Goal: Task Accomplishment & Management: Manage account settings

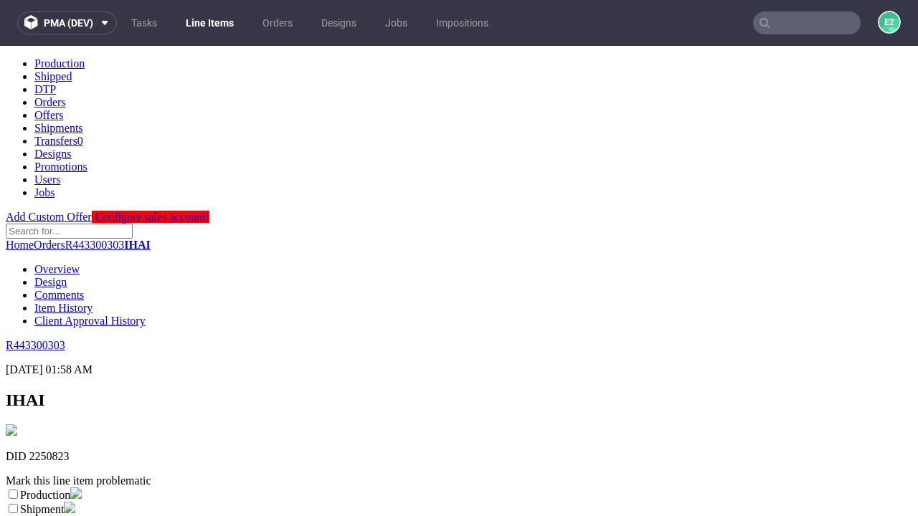
scroll to position [252, 0]
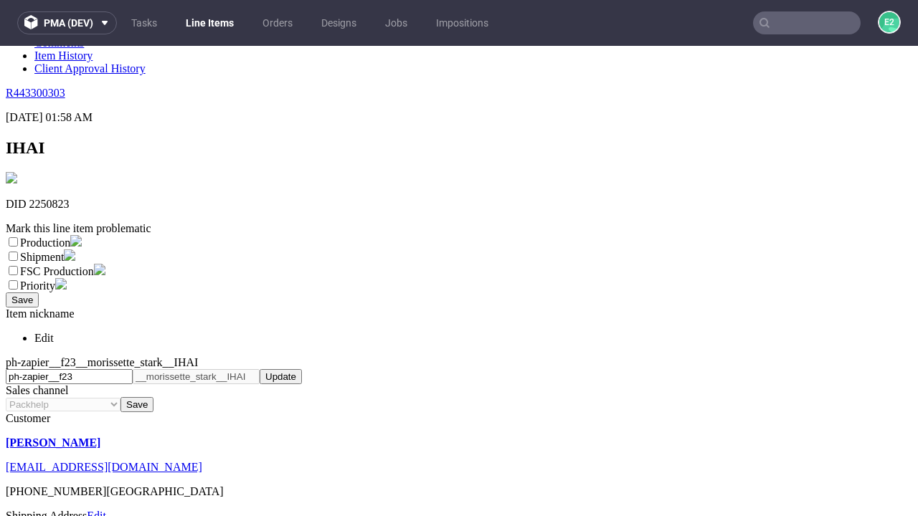
select select "dtp_ca_needed"
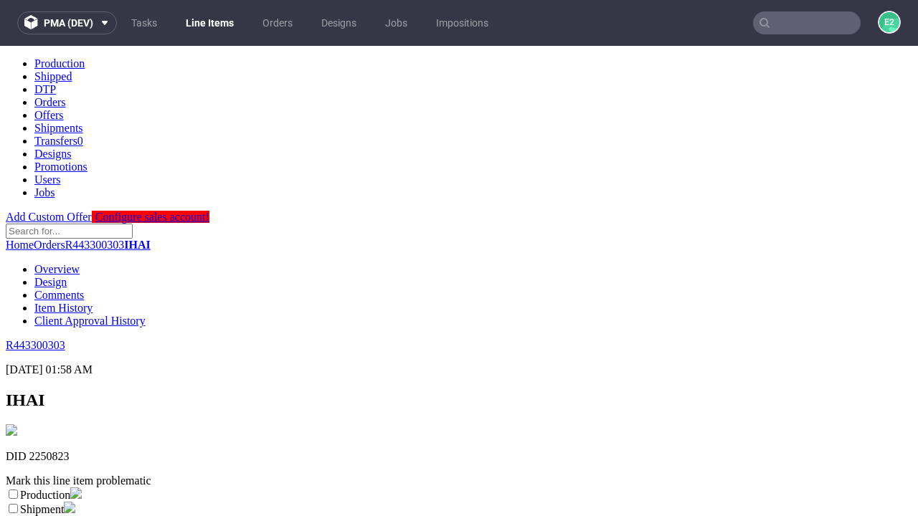
scroll to position [0, 0]
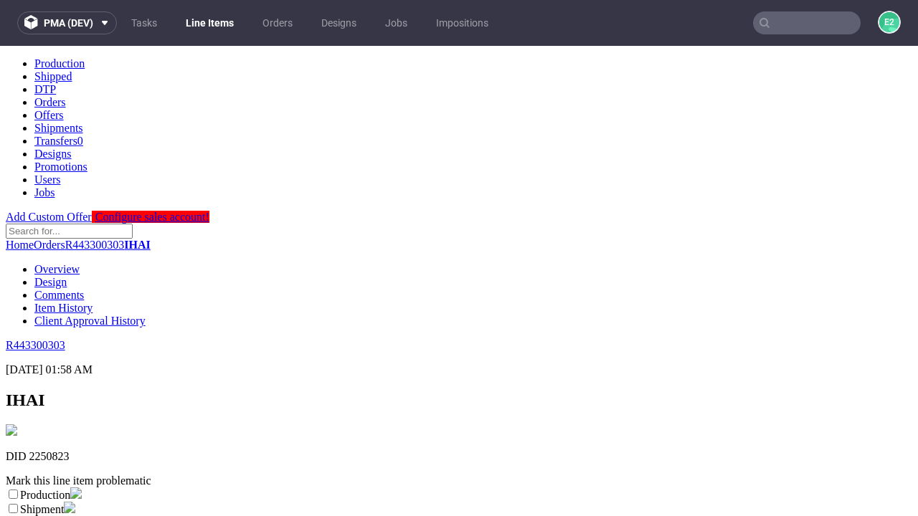
checkbox input "true"
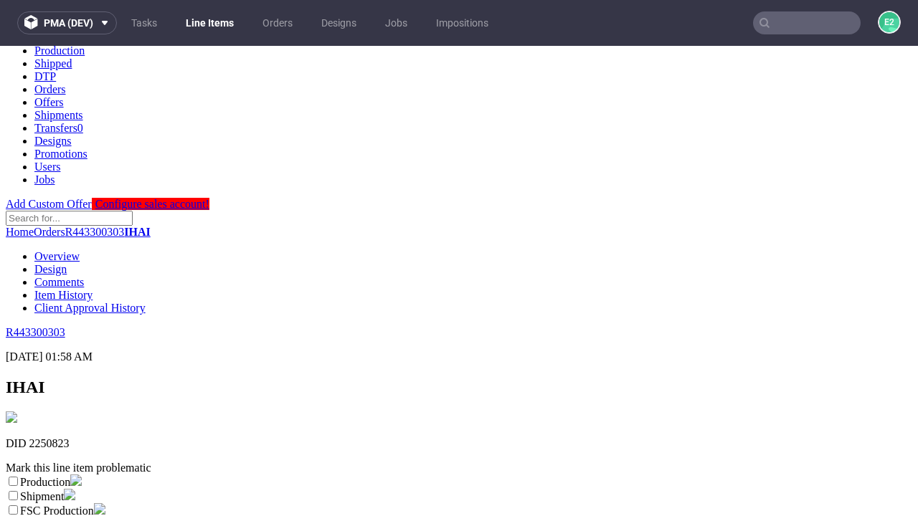
type textarea "test"
